Goal: Task Accomplishment & Management: Complete application form

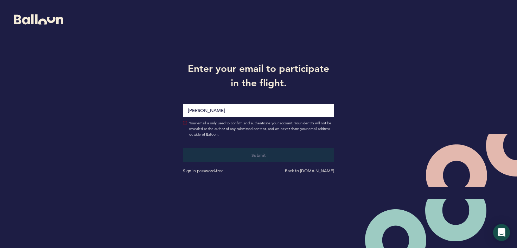
type input "[PERSON_NAME][EMAIL_ADDRESS][PERSON_NAME][DOMAIN_NAME]"
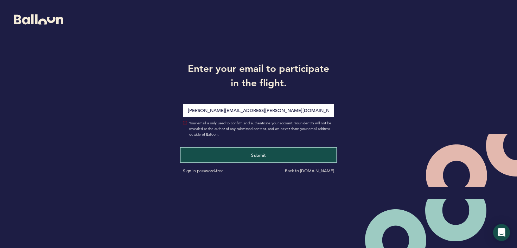
click at [258, 151] on button "Submit" at bounding box center [259, 154] width 156 height 14
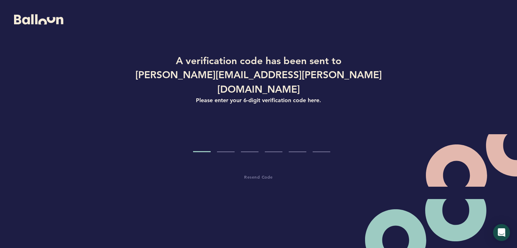
type input "4"
type input "2"
type input "6"
type input "3"
type input "1"
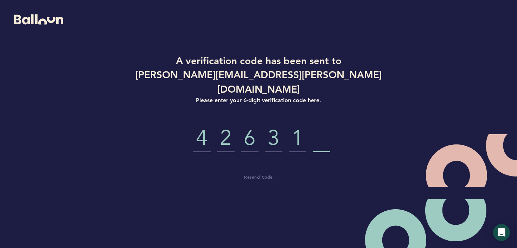
type input "3"
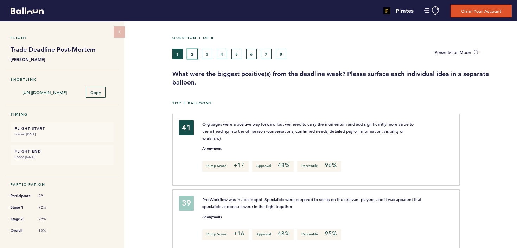
click at [193, 55] on button "2" at bounding box center [192, 54] width 11 height 11
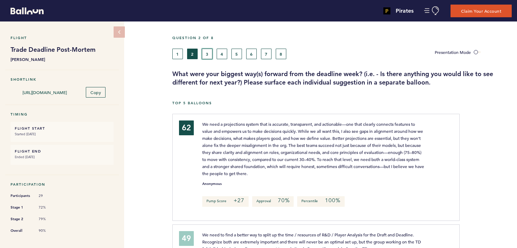
click at [208, 52] on button "3" at bounding box center [207, 54] width 11 height 11
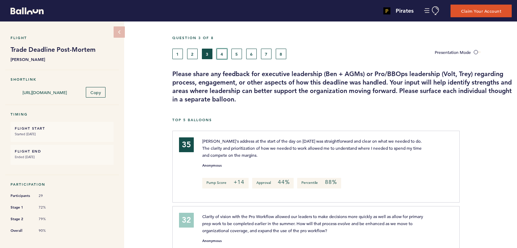
click at [223, 56] on button "4" at bounding box center [222, 54] width 11 height 11
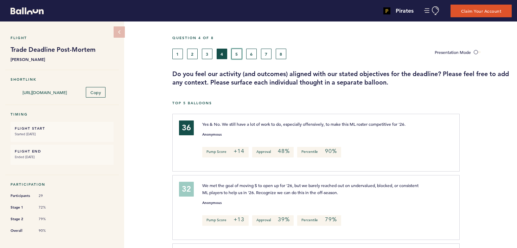
click at [241, 58] on button "5" at bounding box center [236, 54] width 11 height 11
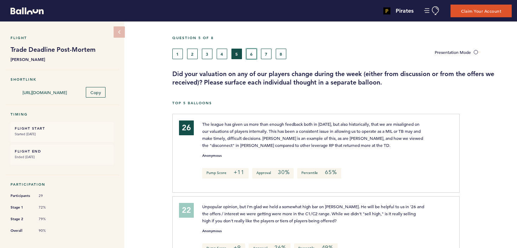
click at [251, 55] on button "6" at bounding box center [251, 54] width 11 height 11
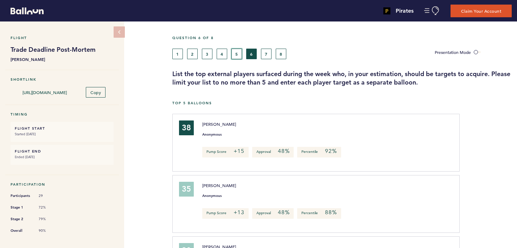
click at [232, 55] on button "5" at bounding box center [236, 54] width 11 height 11
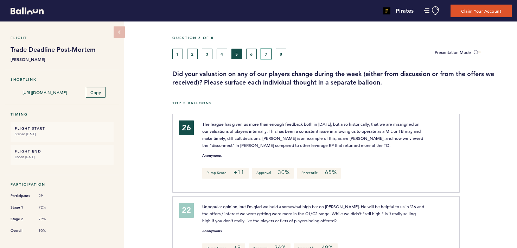
click at [267, 52] on button "7" at bounding box center [266, 54] width 11 height 11
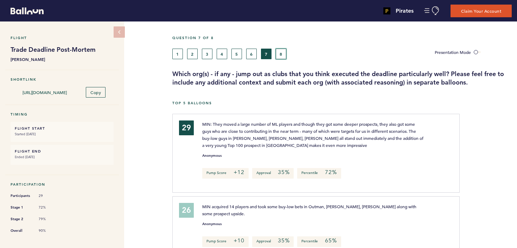
click at [280, 55] on button "8" at bounding box center [281, 54] width 11 height 11
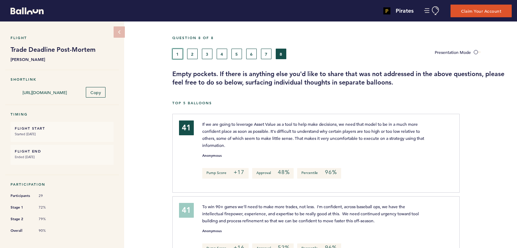
click at [177, 51] on button "1" at bounding box center [177, 54] width 11 height 11
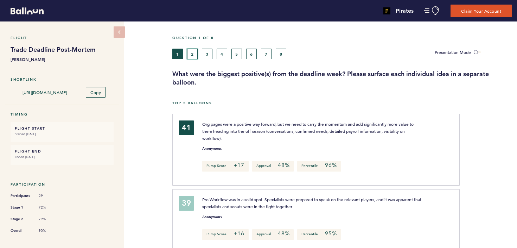
click at [194, 55] on button "2" at bounding box center [192, 54] width 11 height 11
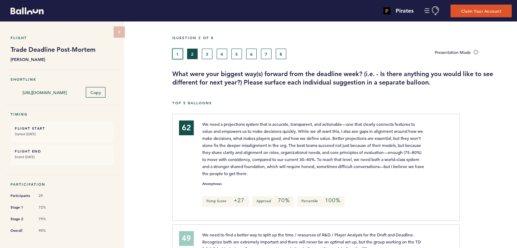
click at [179, 56] on button "1" at bounding box center [177, 54] width 11 height 11
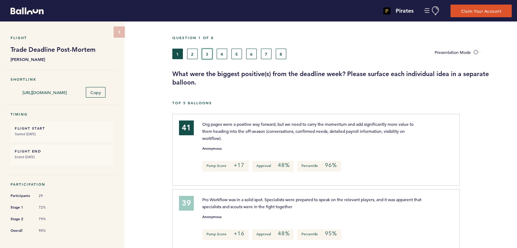
click at [206, 54] on button "3" at bounding box center [207, 54] width 11 height 11
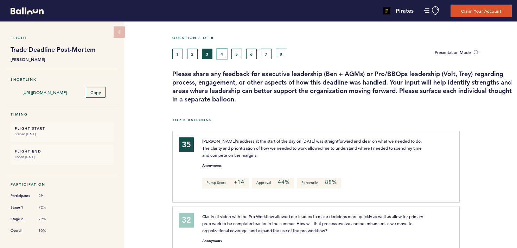
click at [221, 52] on button "4" at bounding box center [222, 54] width 11 height 11
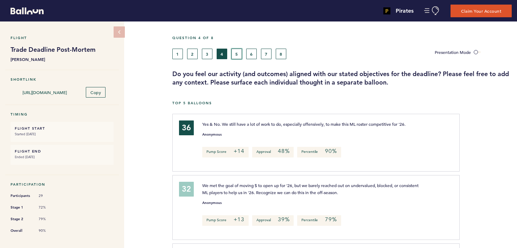
click at [234, 53] on button "5" at bounding box center [236, 54] width 11 height 11
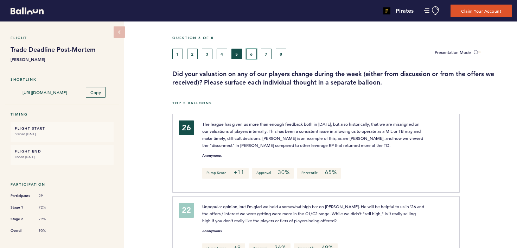
click at [248, 51] on button "6" at bounding box center [251, 54] width 11 height 11
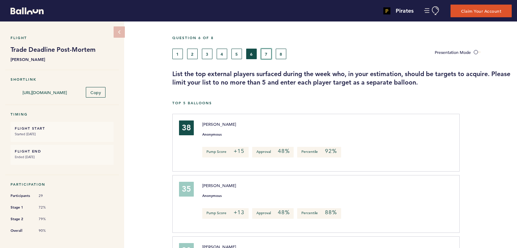
click at [264, 53] on button "7" at bounding box center [266, 54] width 11 height 11
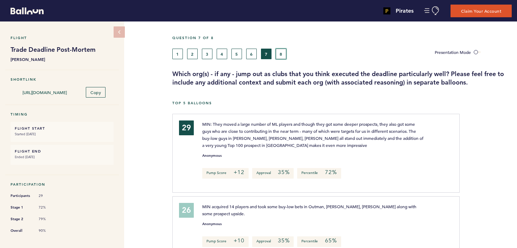
click at [280, 55] on button "8" at bounding box center [281, 54] width 11 height 11
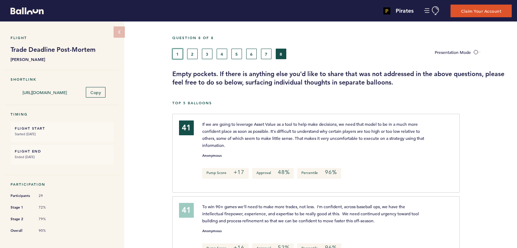
click at [177, 53] on button "1" at bounding box center [177, 54] width 11 height 11
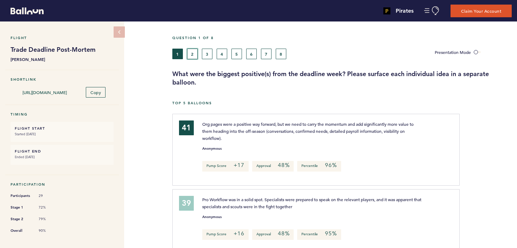
click at [192, 54] on button "2" at bounding box center [192, 54] width 11 height 11
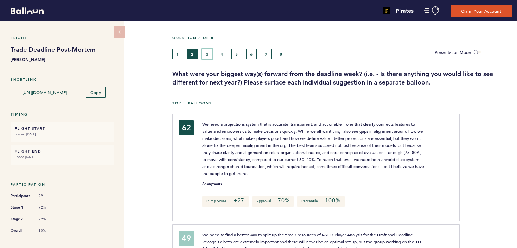
click at [207, 55] on button "3" at bounding box center [207, 54] width 11 height 11
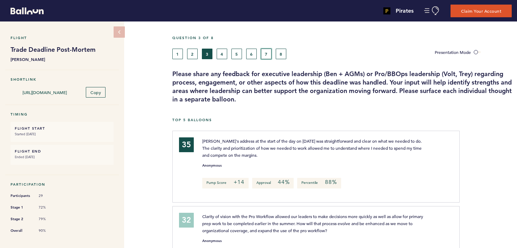
click at [266, 53] on button "7" at bounding box center [266, 54] width 11 height 11
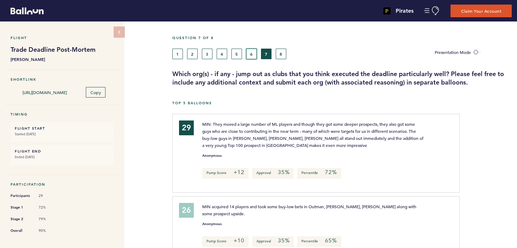
click at [247, 55] on button "6" at bounding box center [251, 54] width 11 height 11
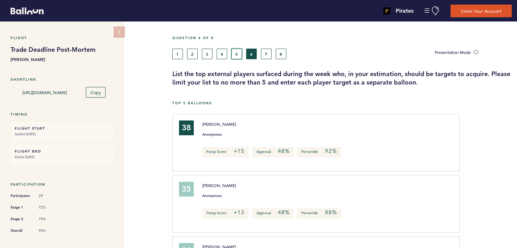
click at [236, 55] on button "5" at bounding box center [236, 54] width 11 height 11
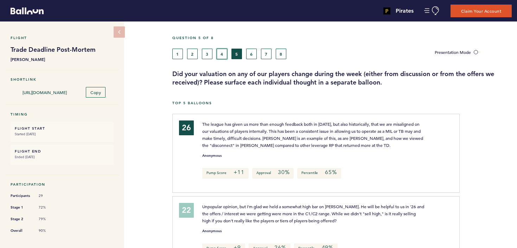
click at [222, 55] on button "4" at bounding box center [222, 54] width 11 height 11
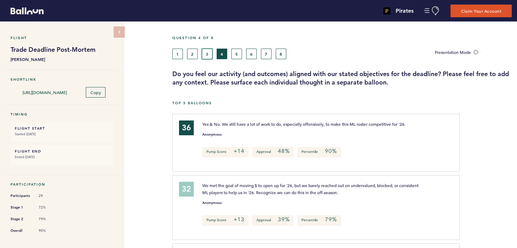
click at [207, 55] on button "3" at bounding box center [207, 54] width 11 height 11
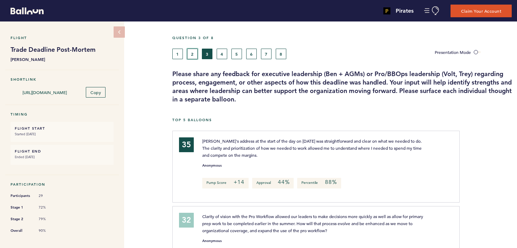
click at [192, 57] on button "2" at bounding box center [192, 54] width 11 height 11
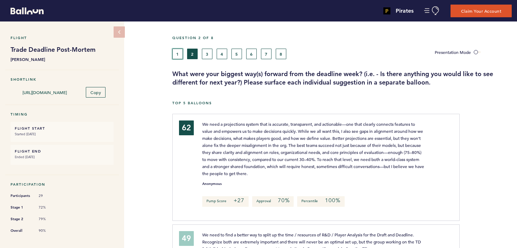
click at [180, 56] on button "1" at bounding box center [177, 54] width 11 height 11
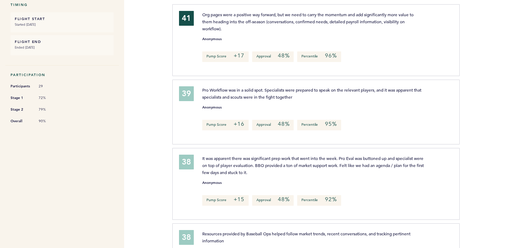
scroll to position [97, 0]
